Goal: Obtain resource: Download file/media

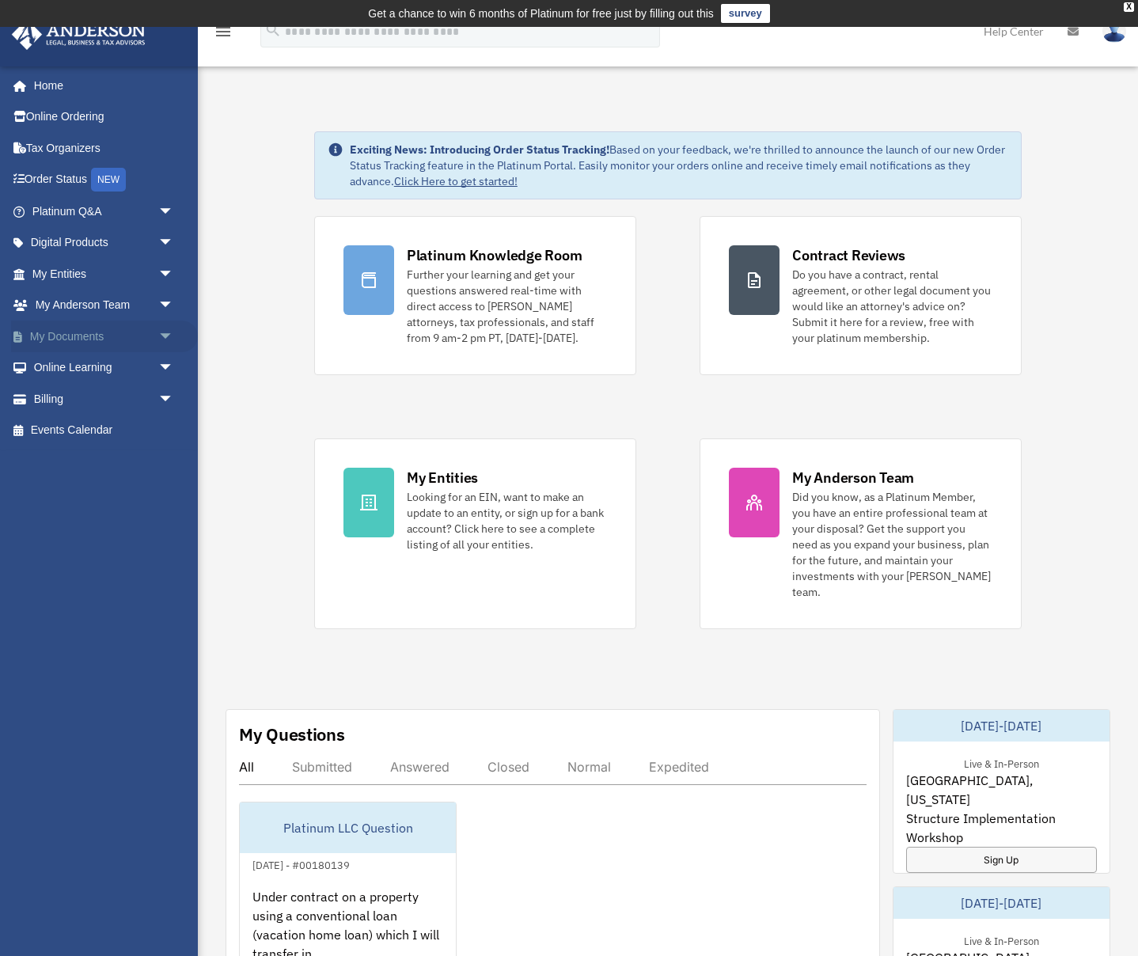
click at [88, 335] on link "My Documents arrow_drop_down" at bounding box center [104, 336] width 187 height 32
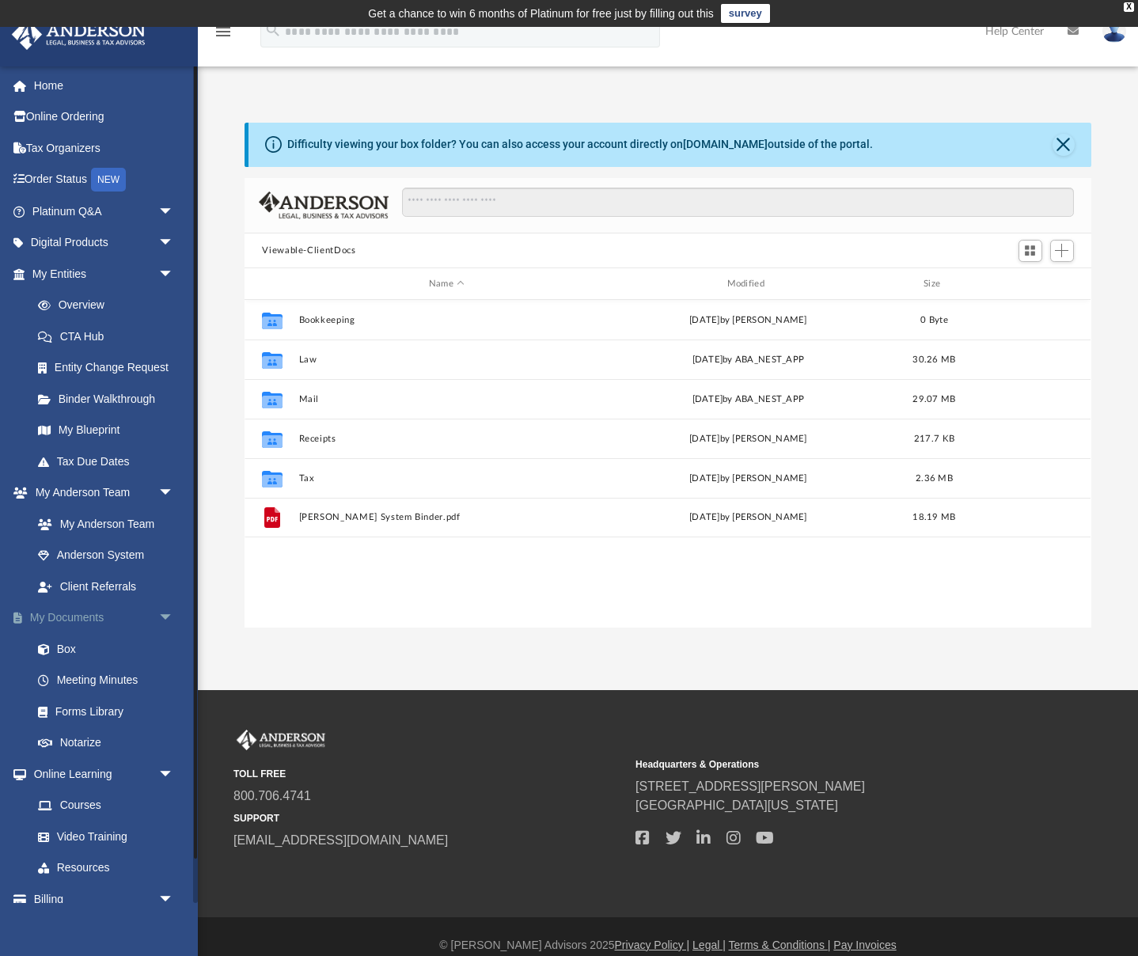
scroll to position [1, 1]
click at [756, 280] on div "Modified" at bounding box center [747, 284] width 295 height 14
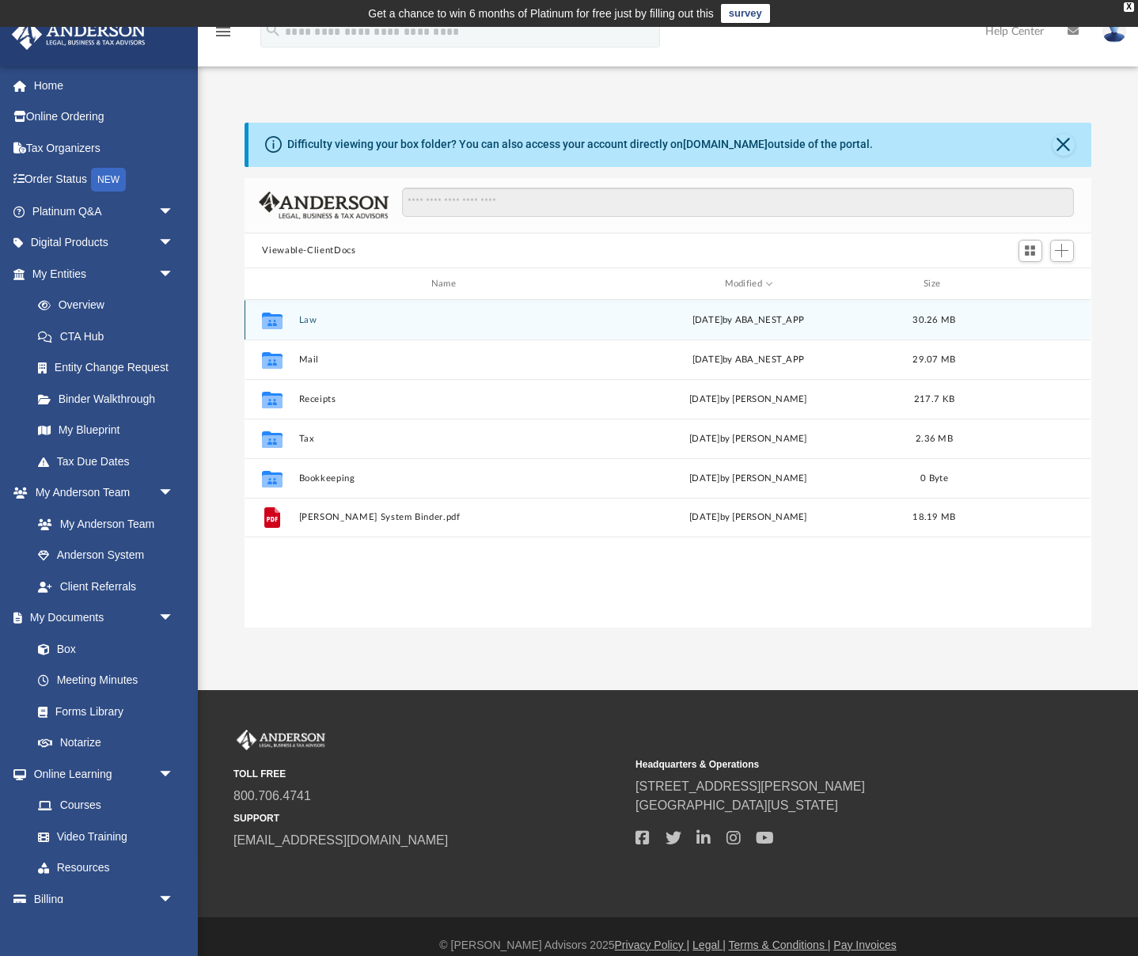
click at [275, 321] on icon "grid" at bounding box center [272, 322] width 21 height 13
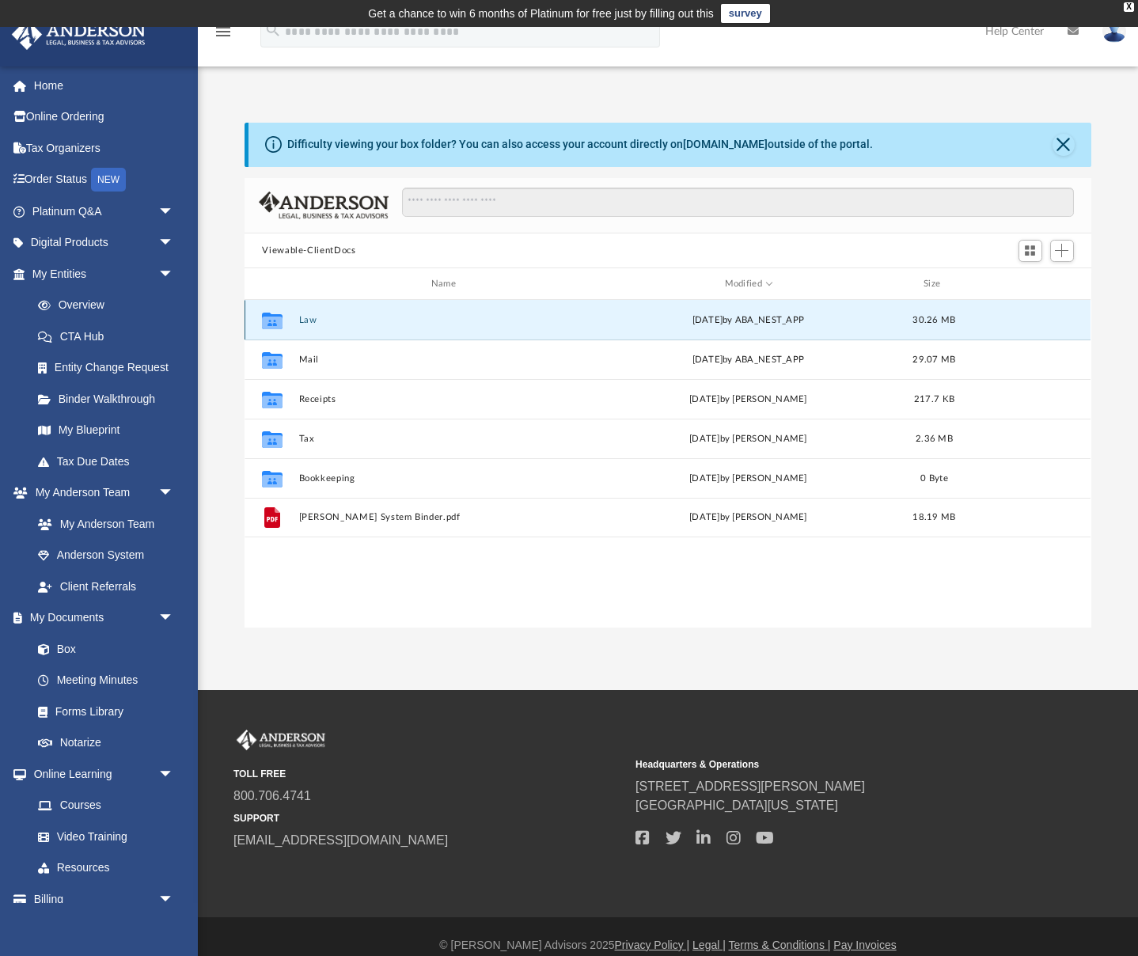
click at [308, 320] on button "Law" at bounding box center [446, 320] width 295 height 10
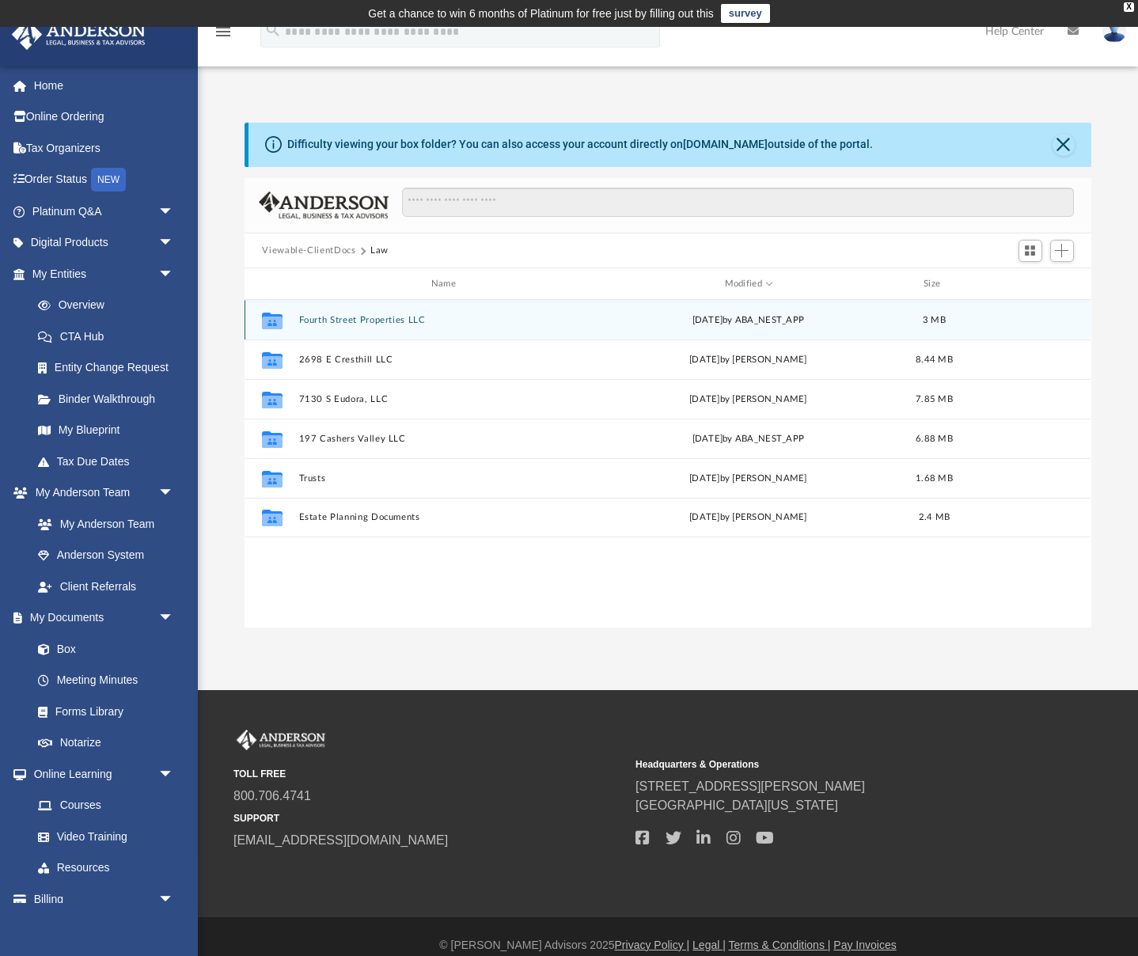
click at [359, 317] on button "Fourth Street Properties LLC" at bounding box center [446, 320] width 295 height 10
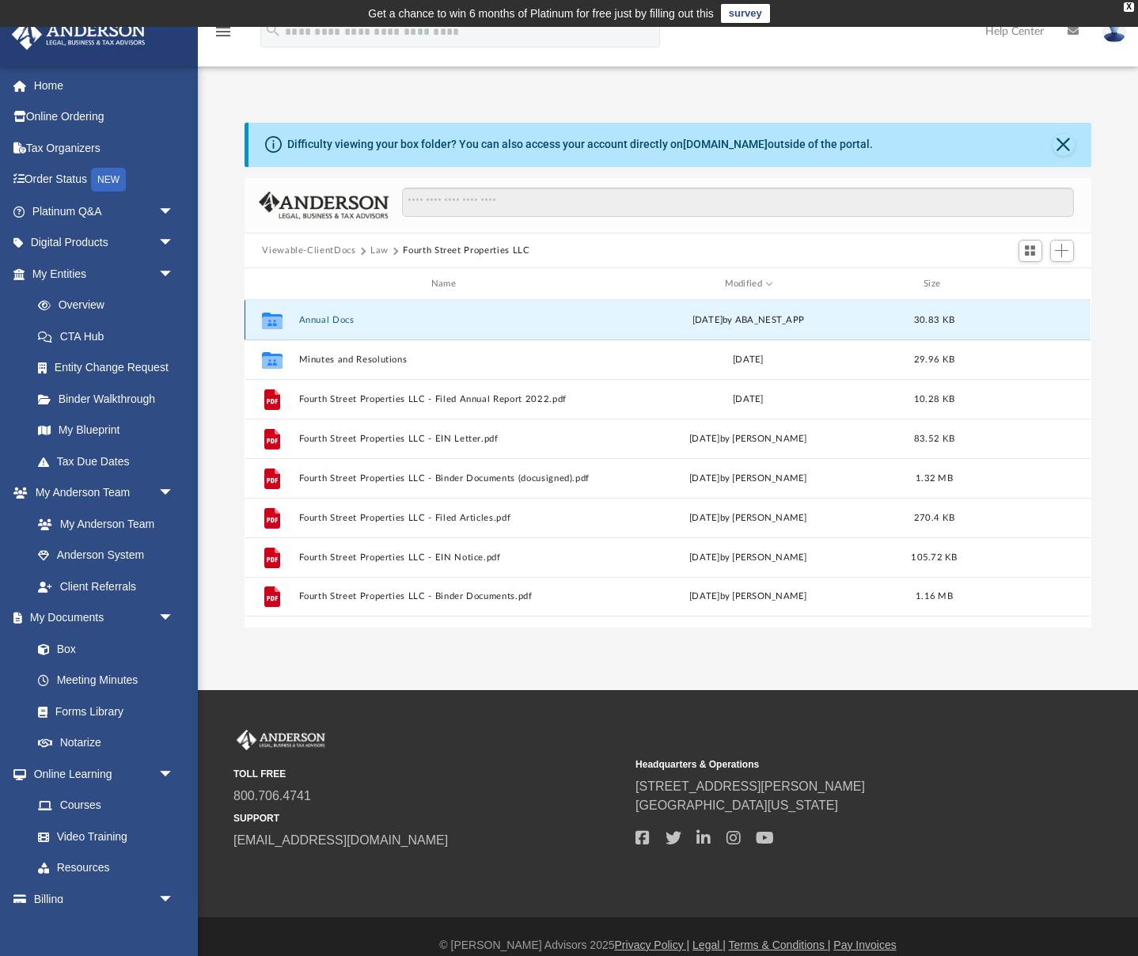
click at [359, 317] on button "Annual Docs" at bounding box center [446, 320] width 295 height 10
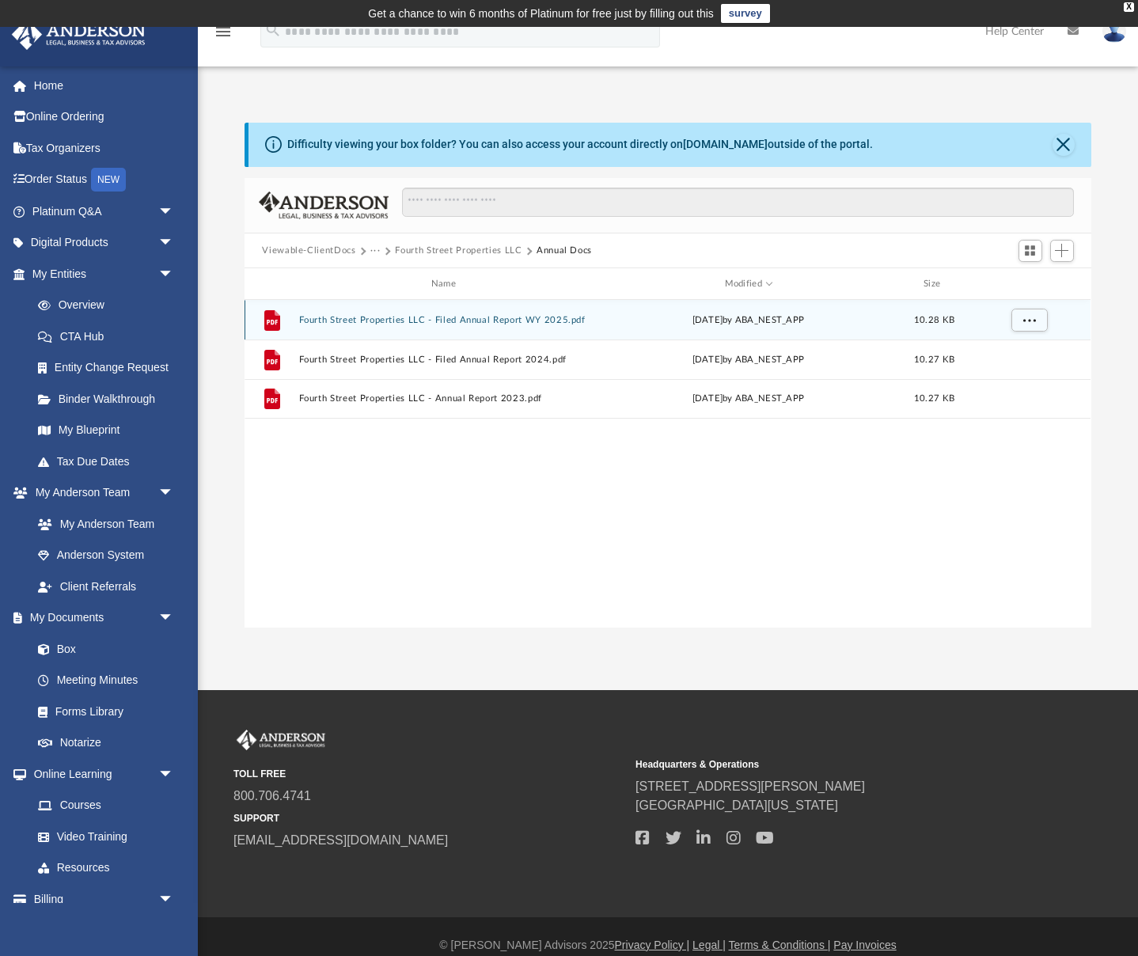
click at [350, 317] on button "Fourth Street Properties LLC - Filed Annual Report WY 2025.pdf" at bounding box center [446, 320] width 295 height 10
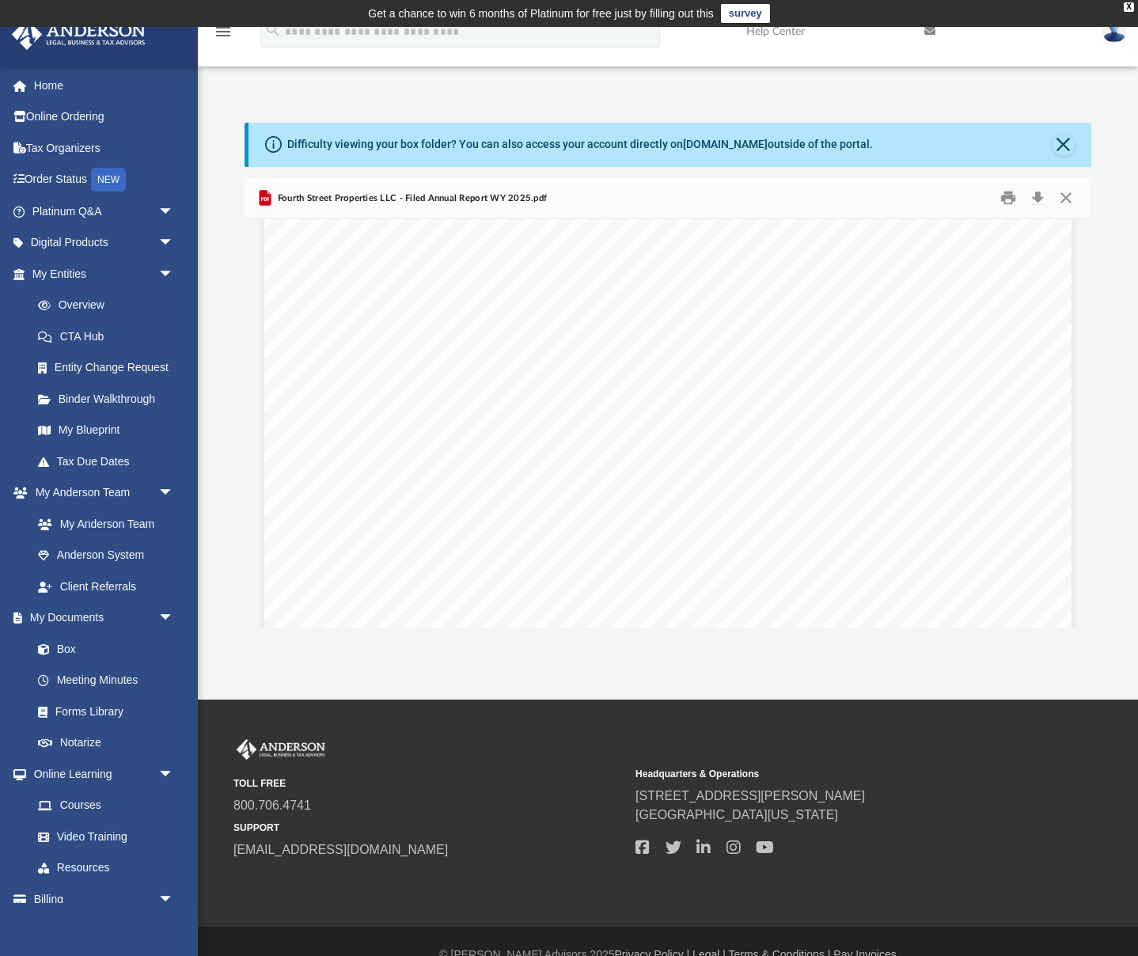
scroll to position [0, 0]
click at [1066, 195] on button "Close" at bounding box center [1065, 198] width 28 height 25
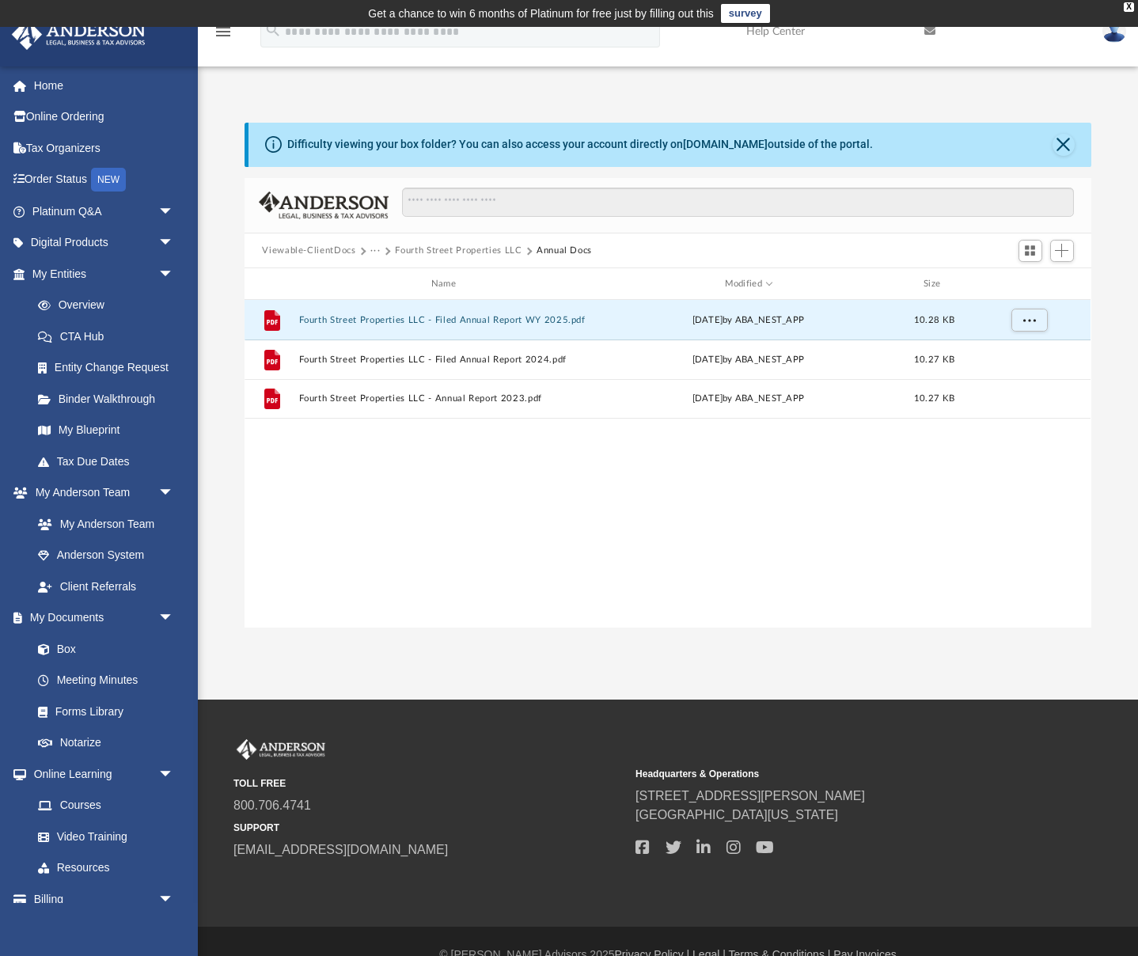
click at [461, 251] on button "Fourth Street Properties LLC" at bounding box center [458, 251] width 127 height 14
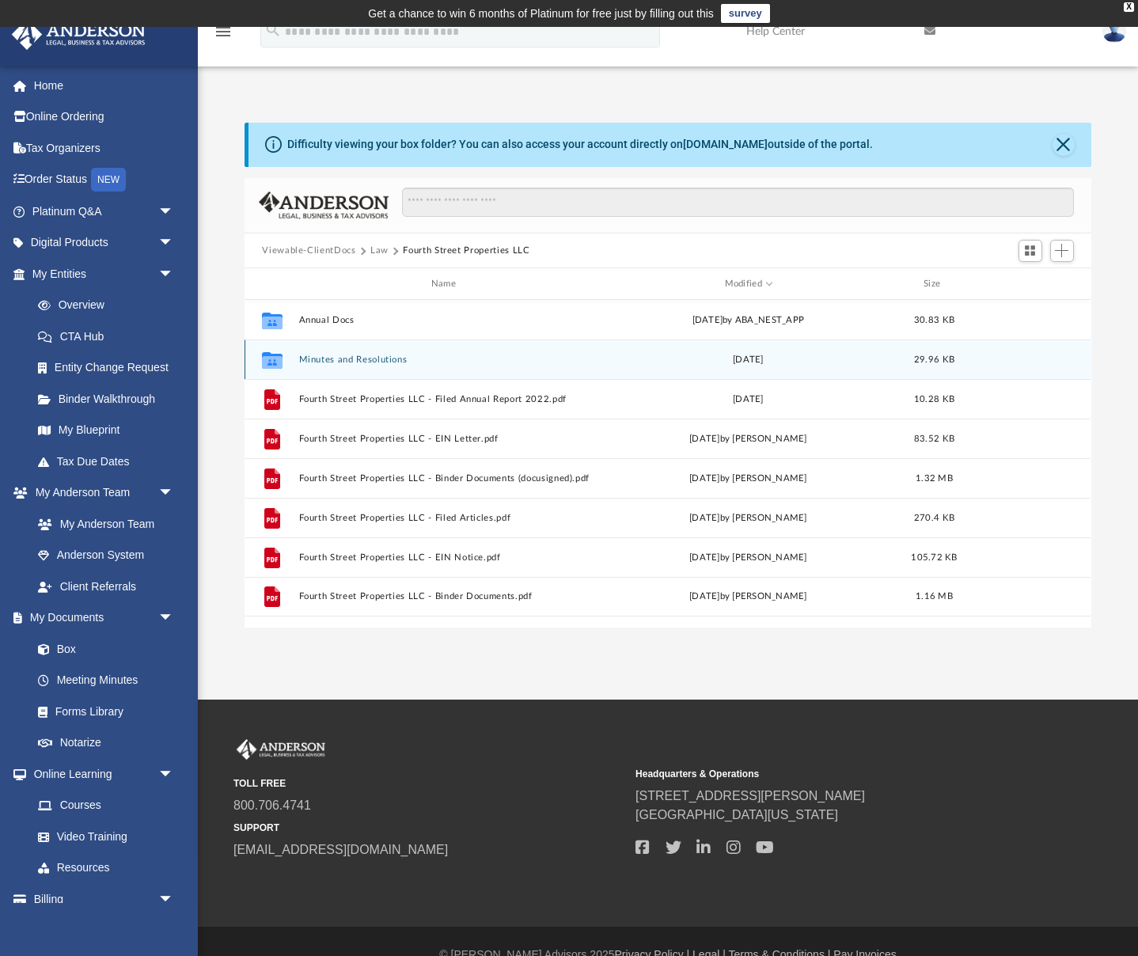
click at [398, 360] on button "Minutes and Resolutions" at bounding box center [446, 359] width 295 height 10
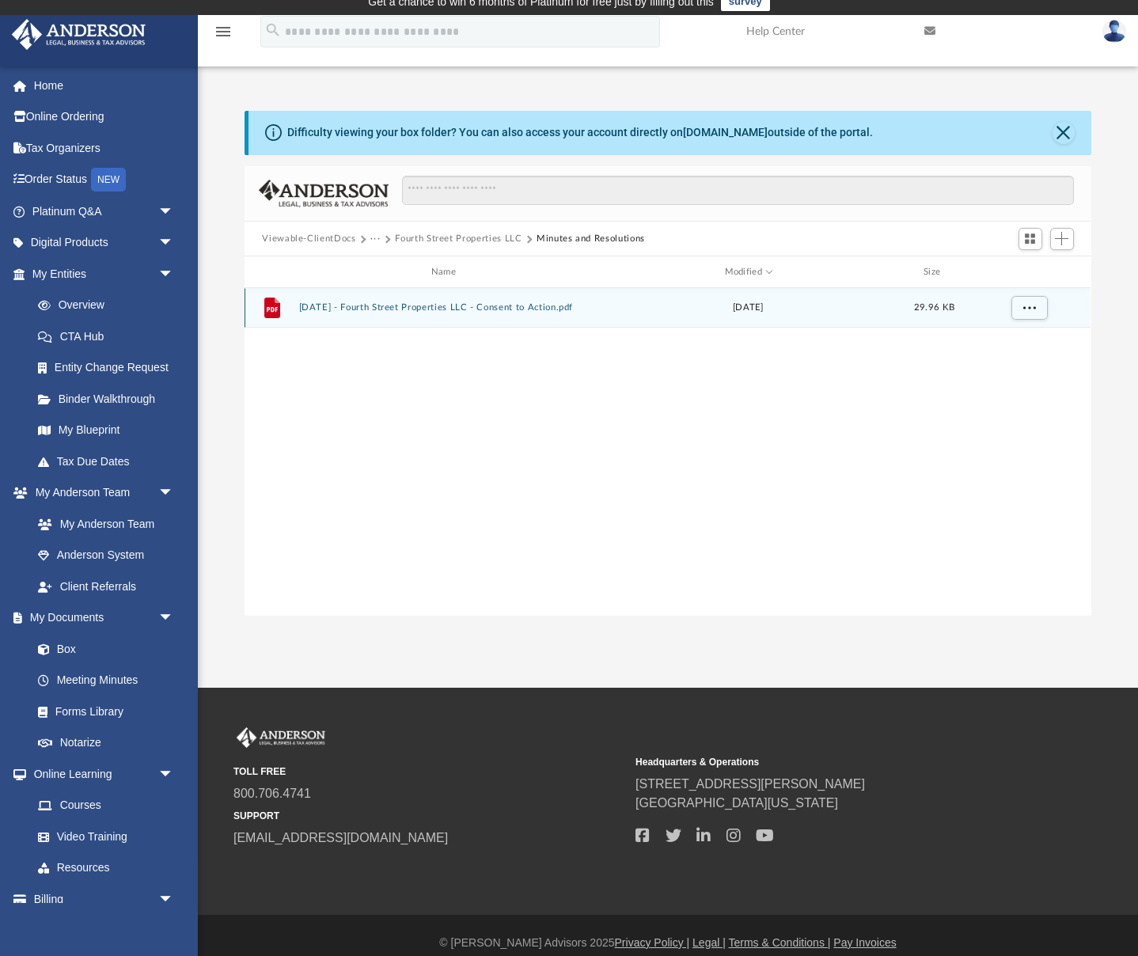
scroll to position [16, 0]
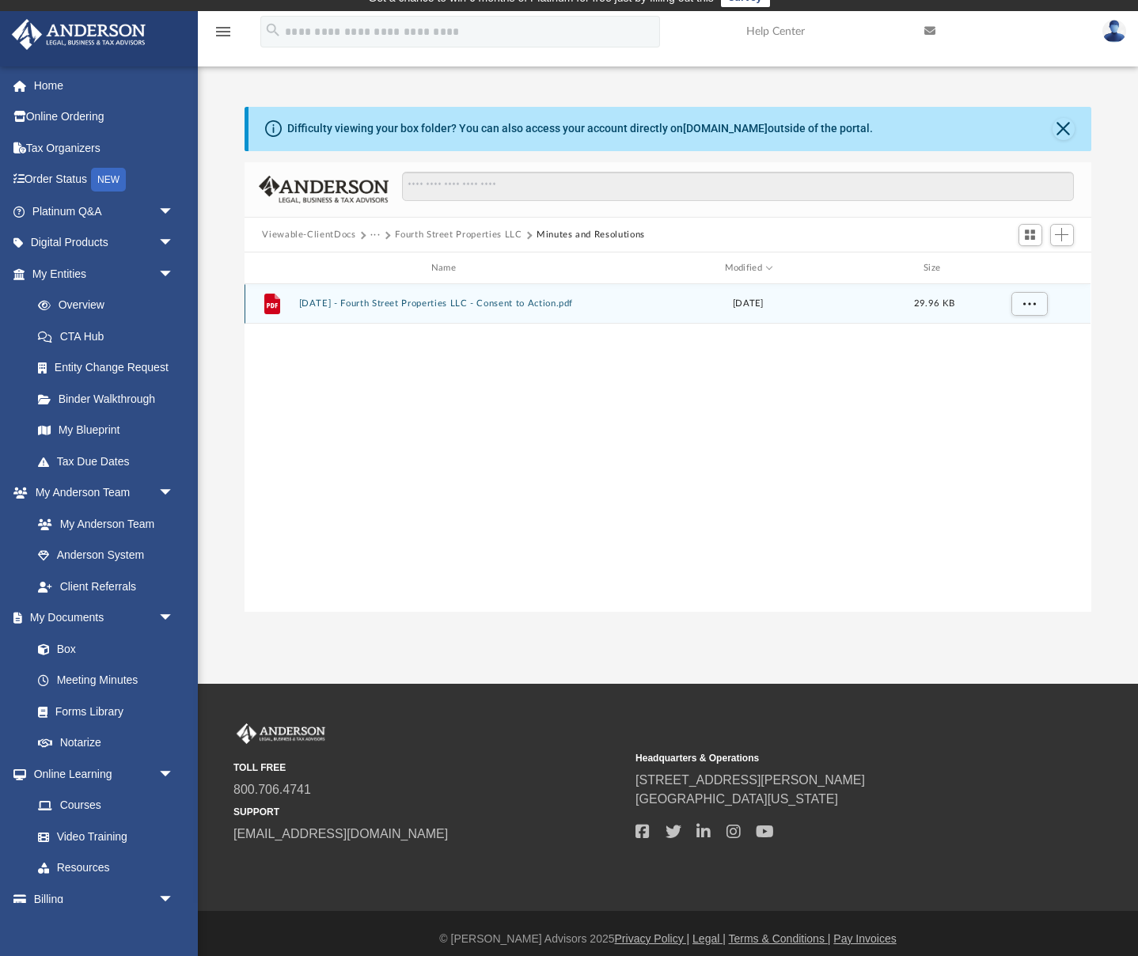
click at [456, 316] on div "File [DATE] - Fourth Street Properties LLC - Consent to Action.pdf [DATE] 29.96…" at bounding box center [667, 304] width 846 height 40
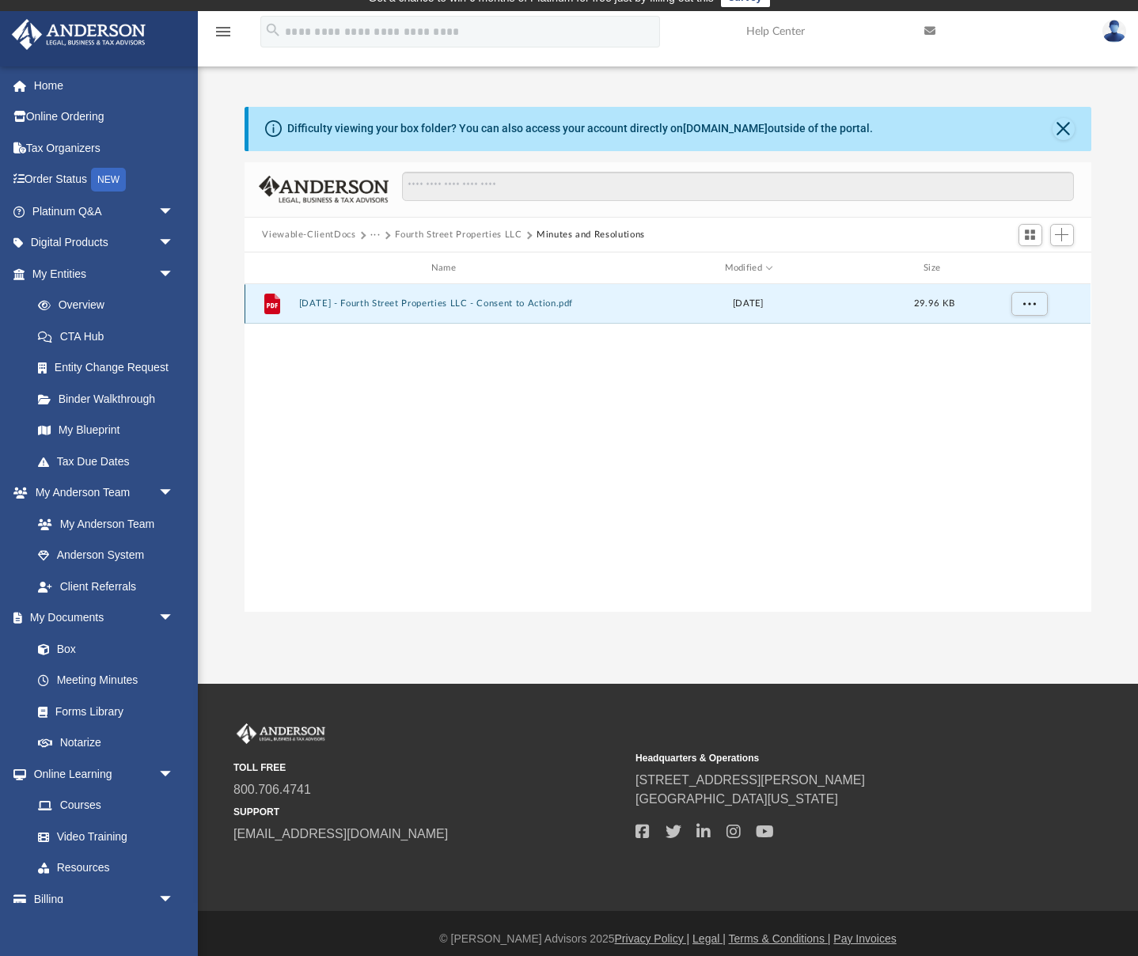
click at [457, 305] on button "[DATE] - Fourth Street Properties LLC - Consent to Action.pdf" at bounding box center [446, 303] width 295 height 10
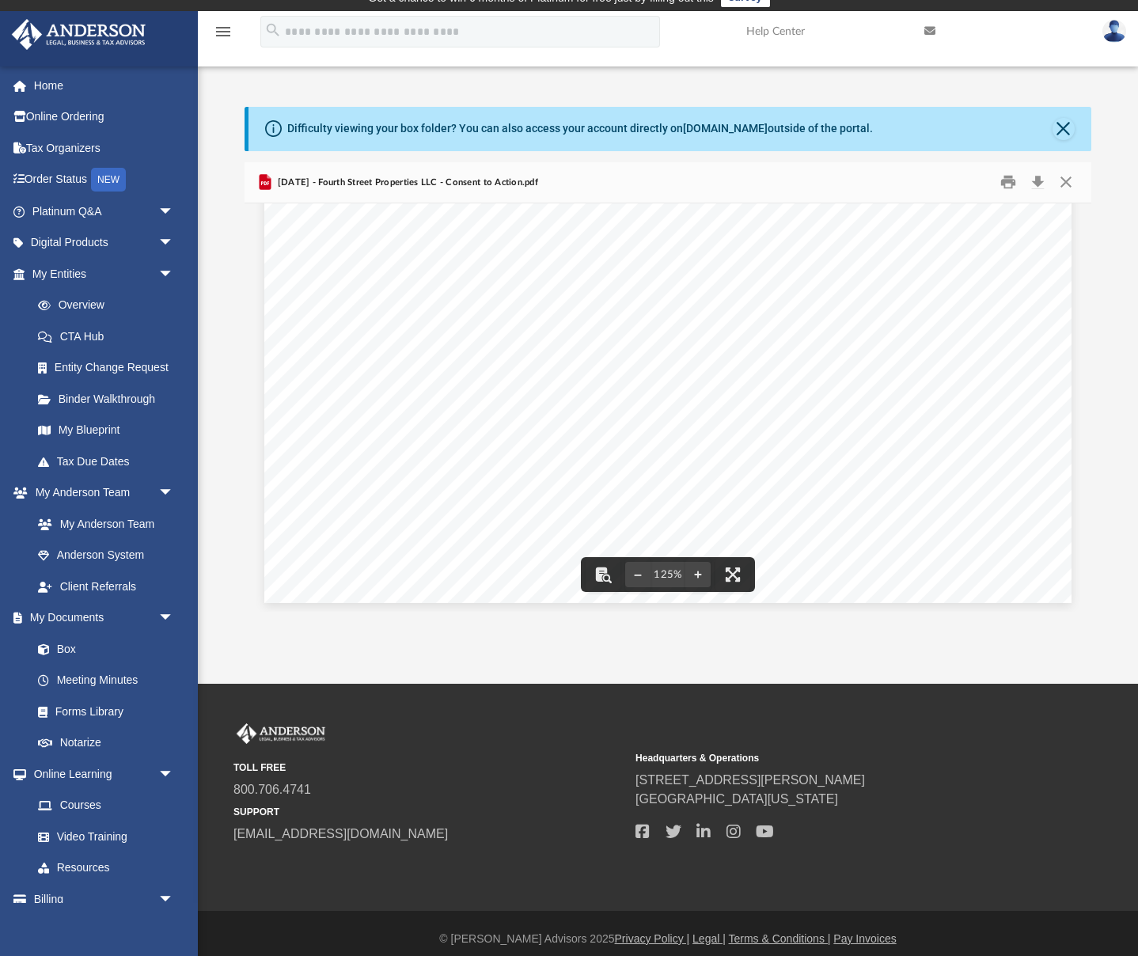
scroll to position [0, 0]
click at [1072, 182] on button "Close" at bounding box center [1065, 182] width 28 height 25
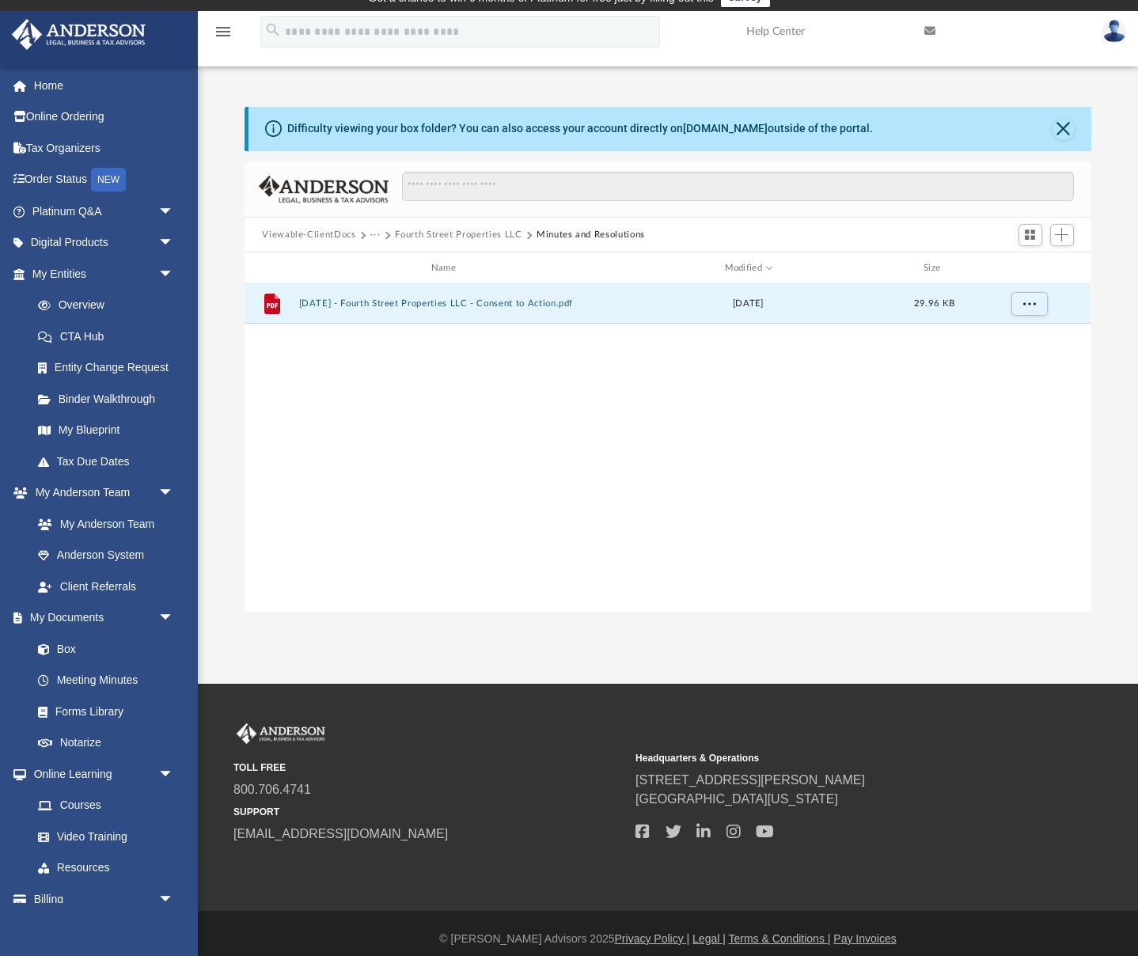
click at [331, 233] on button "Viewable-ClientDocs" at bounding box center [308, 235] width 93 height 14
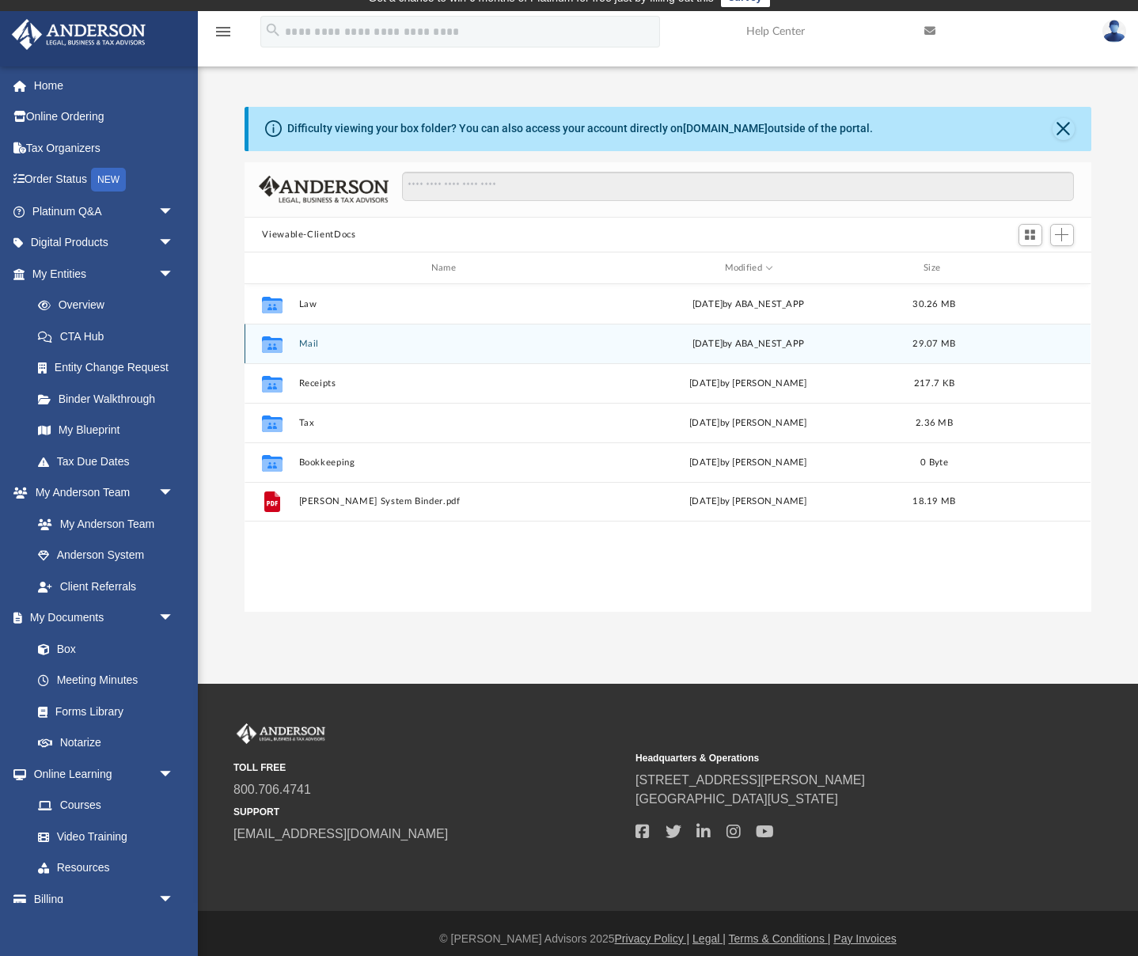
click at [305, 343] on button "Mail" at bounding box center [446, 344] width 295 height 10
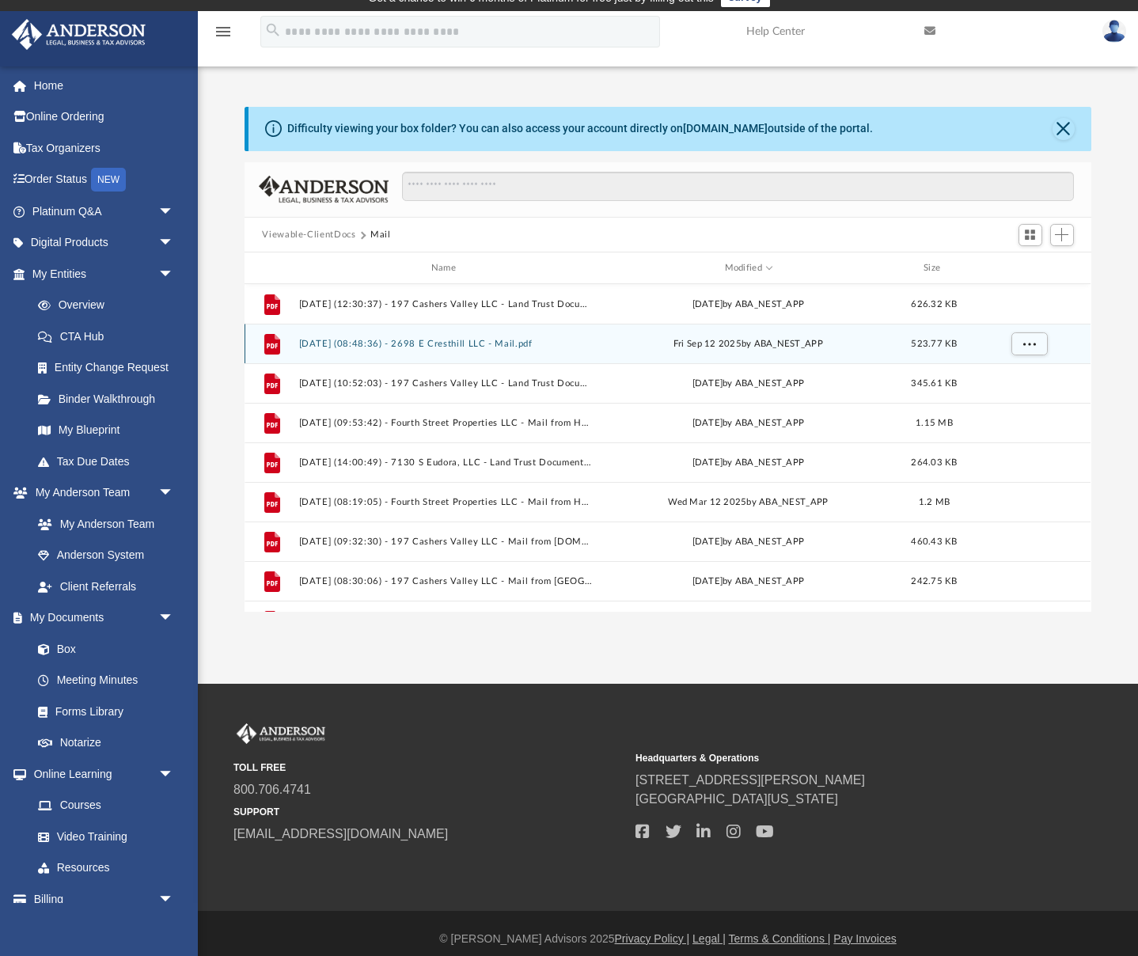
click at [494, 343] on button "[DATE] (08:48:36) - 2698 E Cresthill LLC - Mail.pdf" at bounding box center [446, 344] width 295 height 10
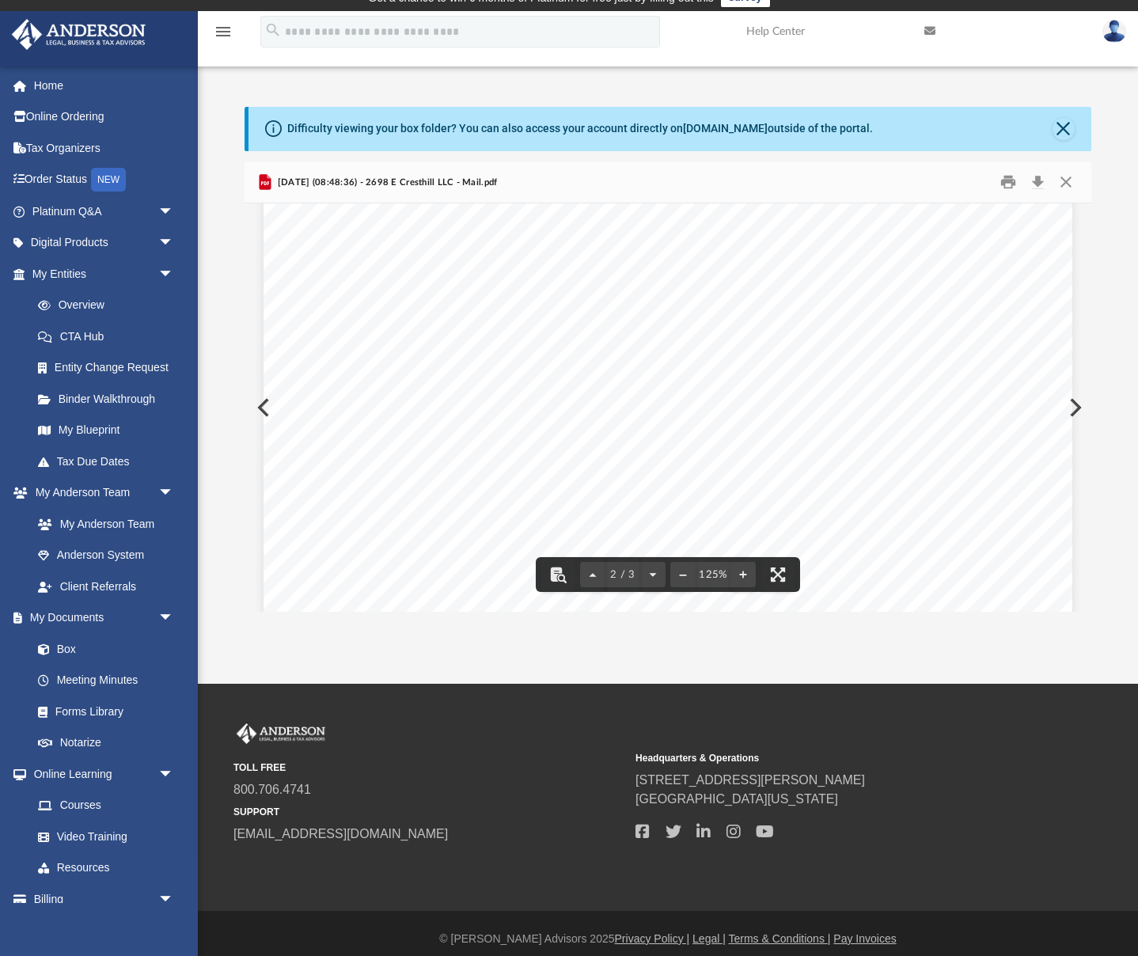
scroll to position [1484, 0]
click at [1066, 188] on button "Close" at bounding box center [1065, 182] width 28 height 25
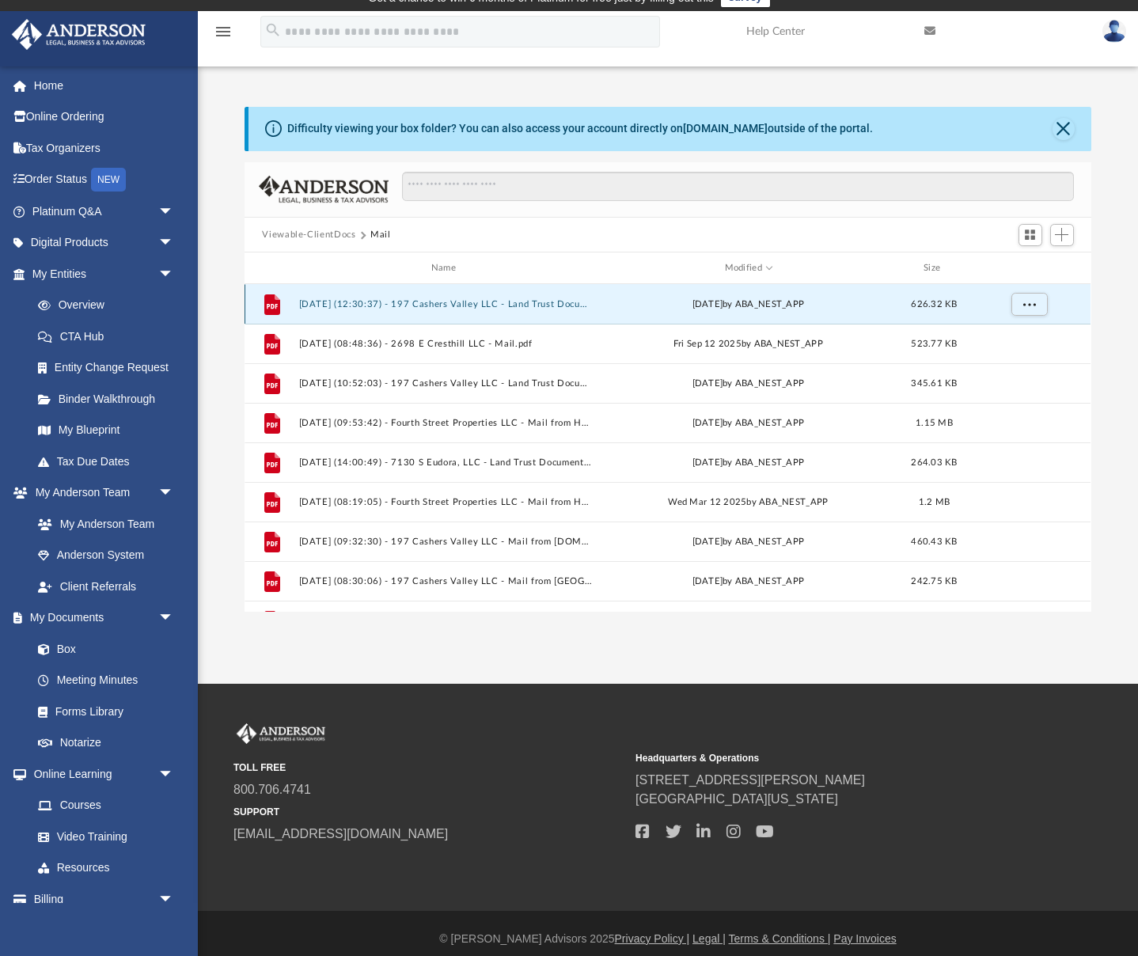
click at [487, 303] on button "[DATE] (12:30:37) - 197 Cashers Valley LLC - Land Trust Documents.pdf" at bounding box center [446, 304] width 295 height 10
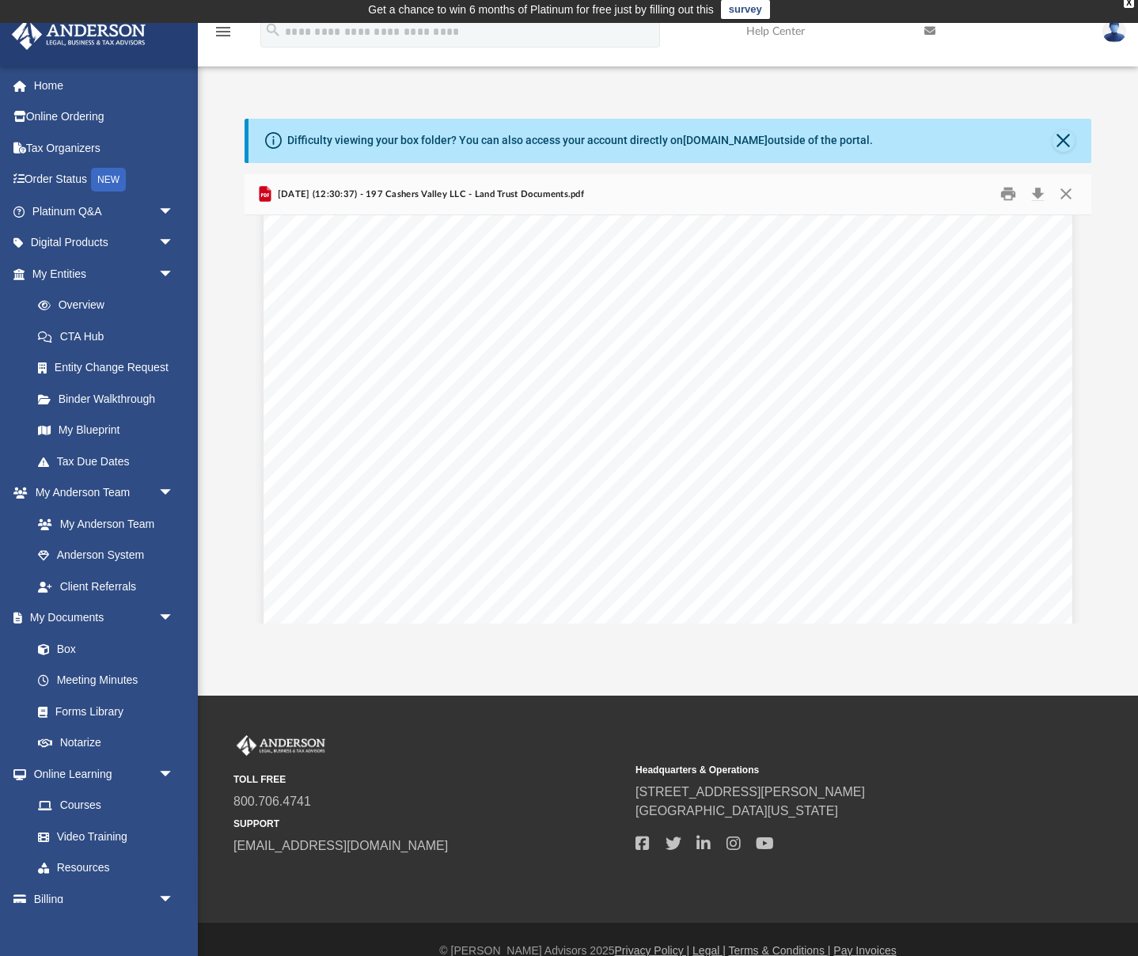
scroll to position [2, 0]
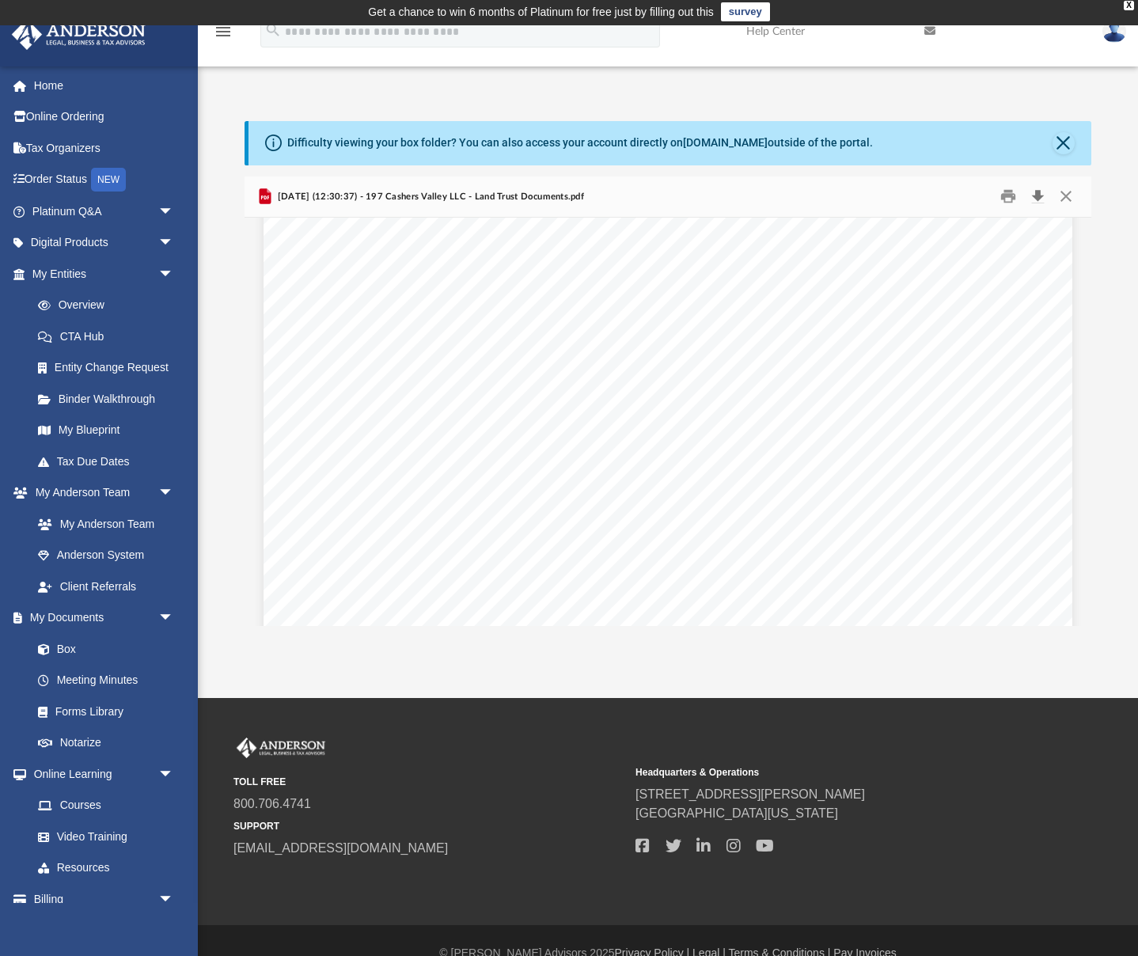
click at [1038, 197] on button "Download" at bounding box center [1038, 196] width 28 height 25
